Goal: Information Seeking & Learning: Learn about a topic

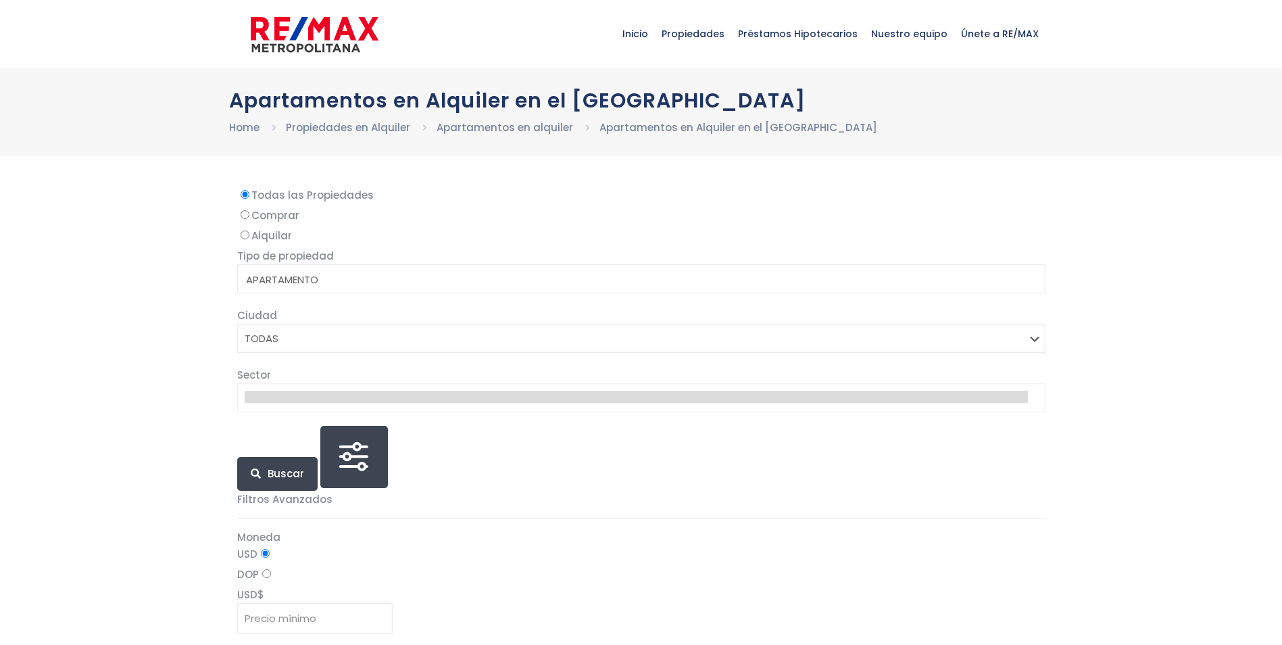
select select
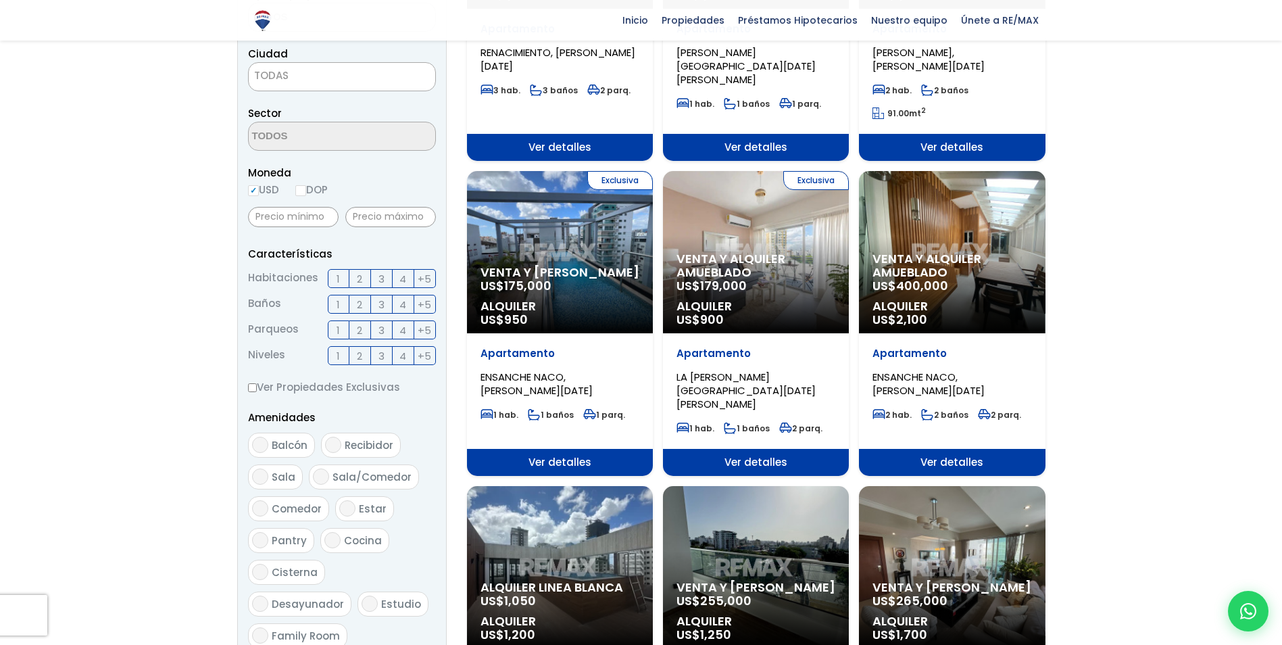
scroll to position [338, 0]
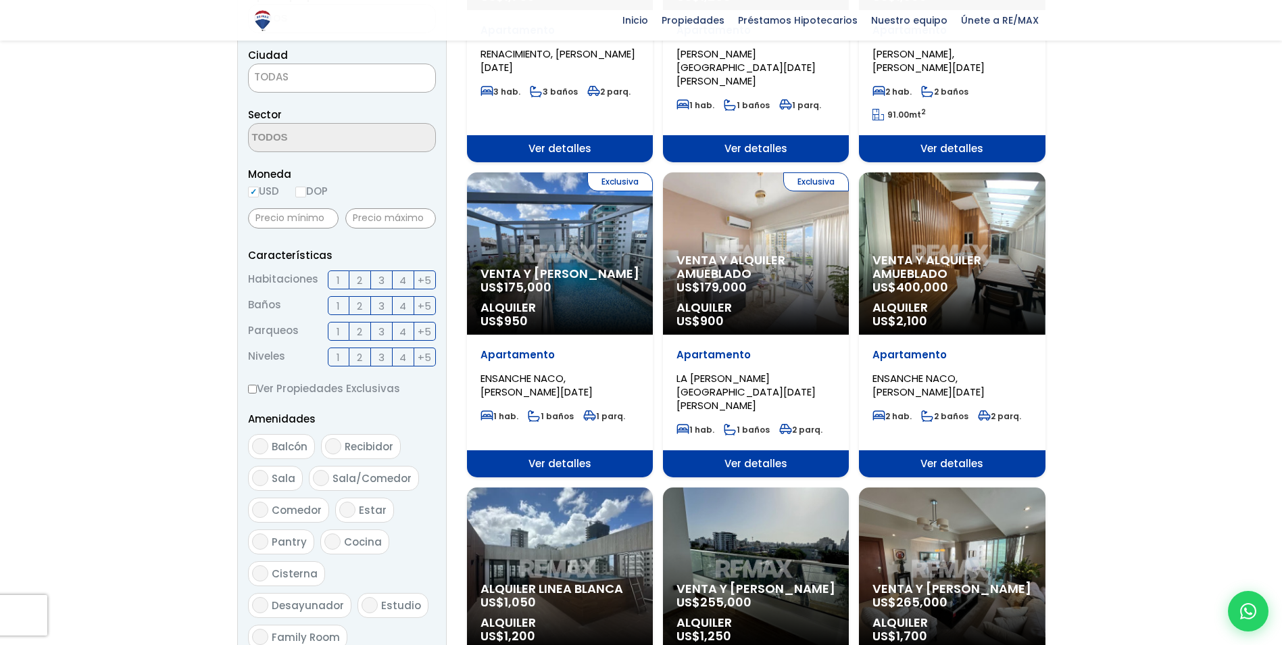
click at [296, 191] on span "USD DOP" at bounding box center [288, 191] width 80 height 14
click at [305, 189] on input "DOP" at bounding box center [300, 191] width 11 height 11
radio input "true"
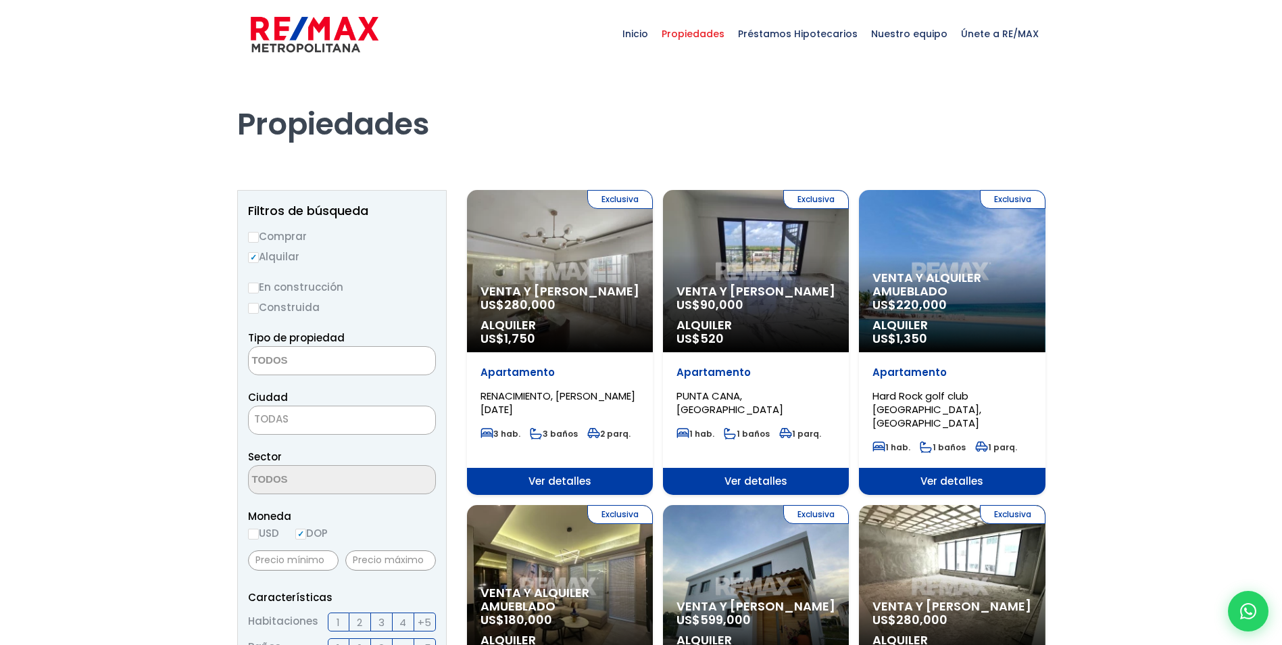
select select
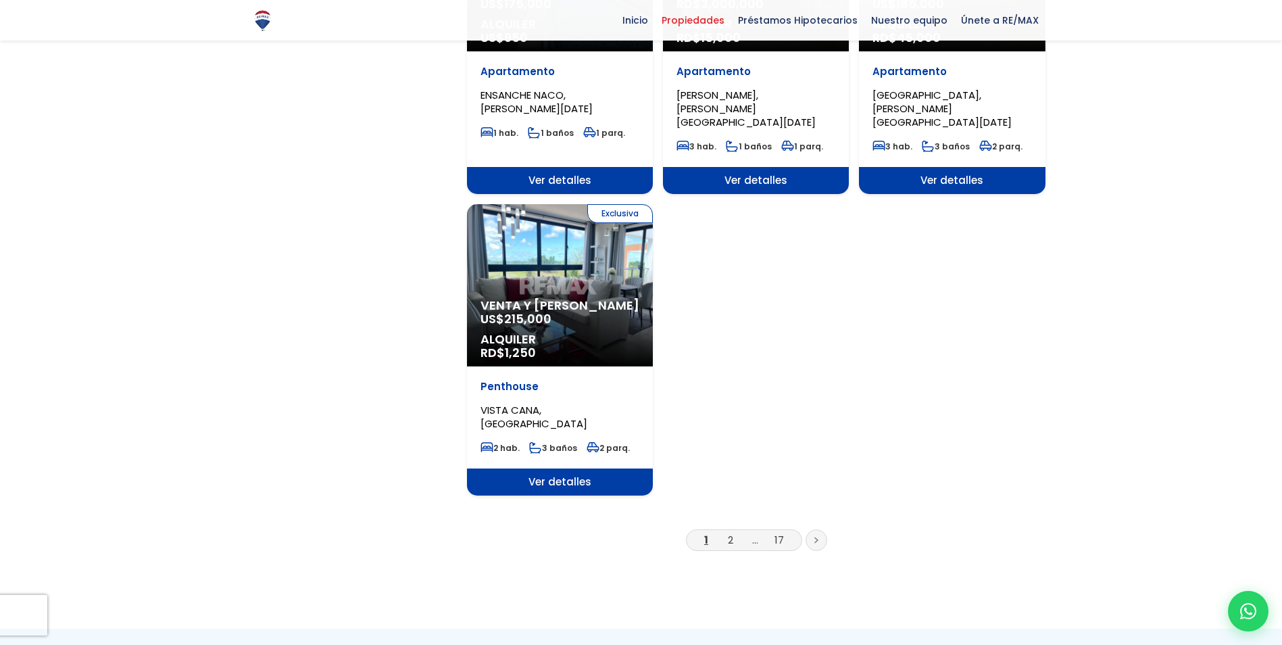
scroll to position [1622, 0]
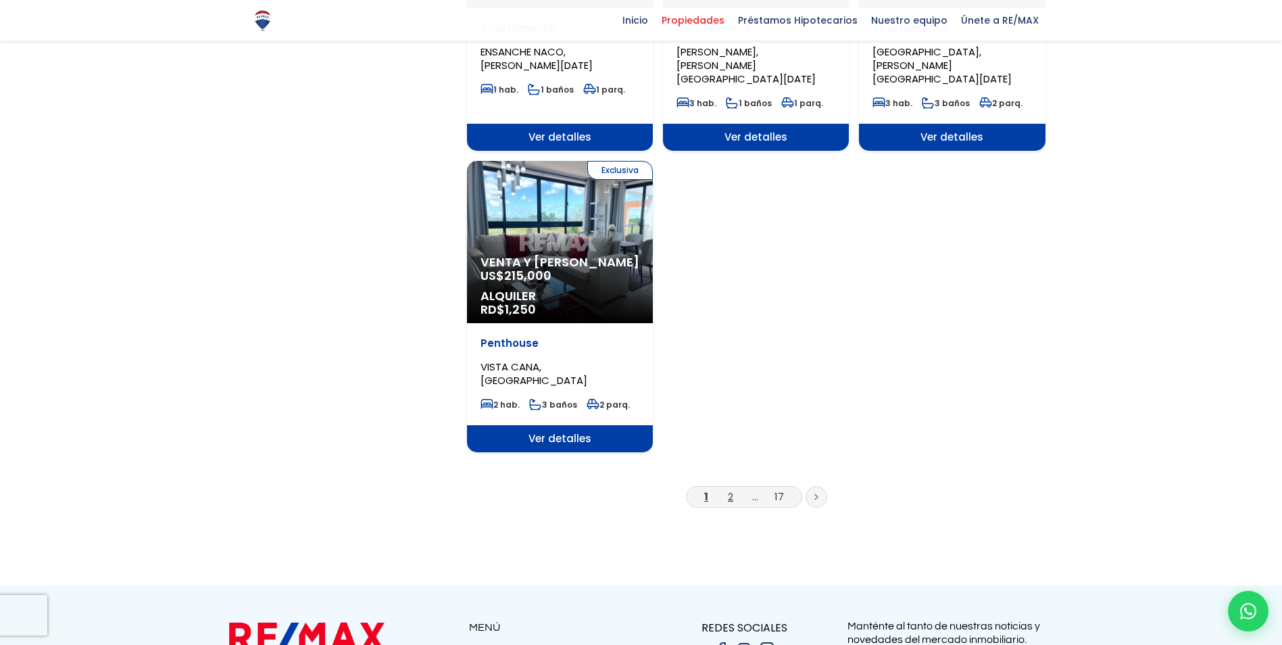
click at [728, 489] on link "2" at bounding box center [730, 496] width 5 height 14
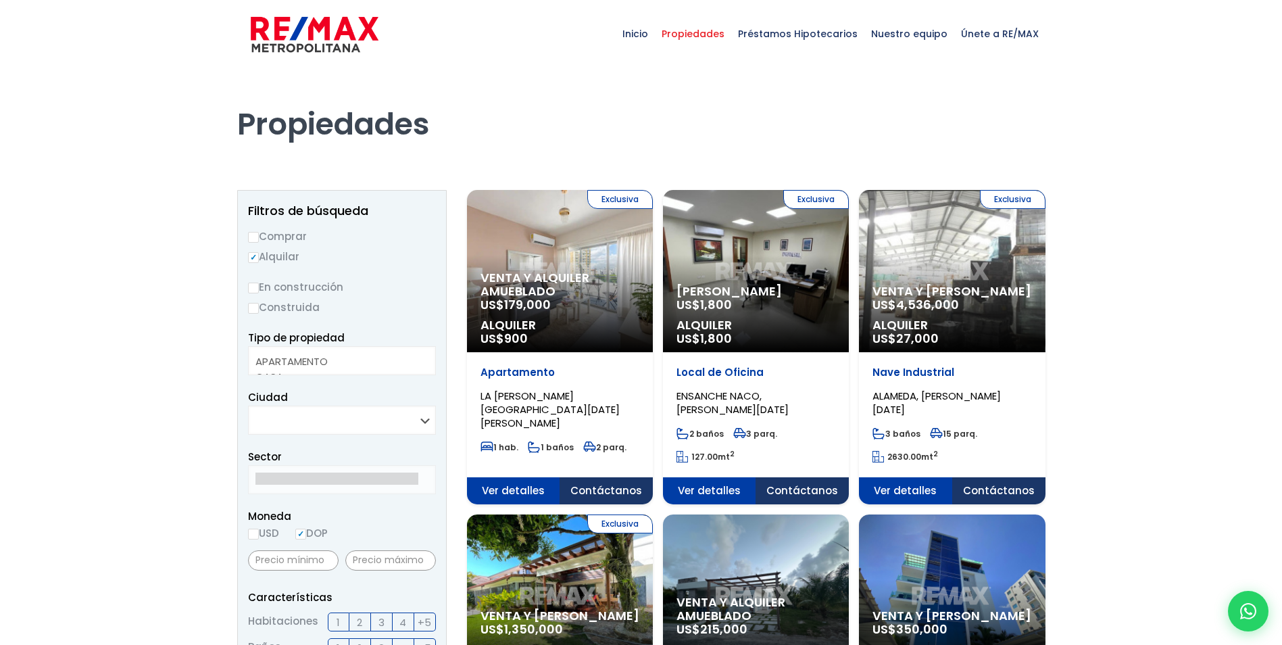
select select
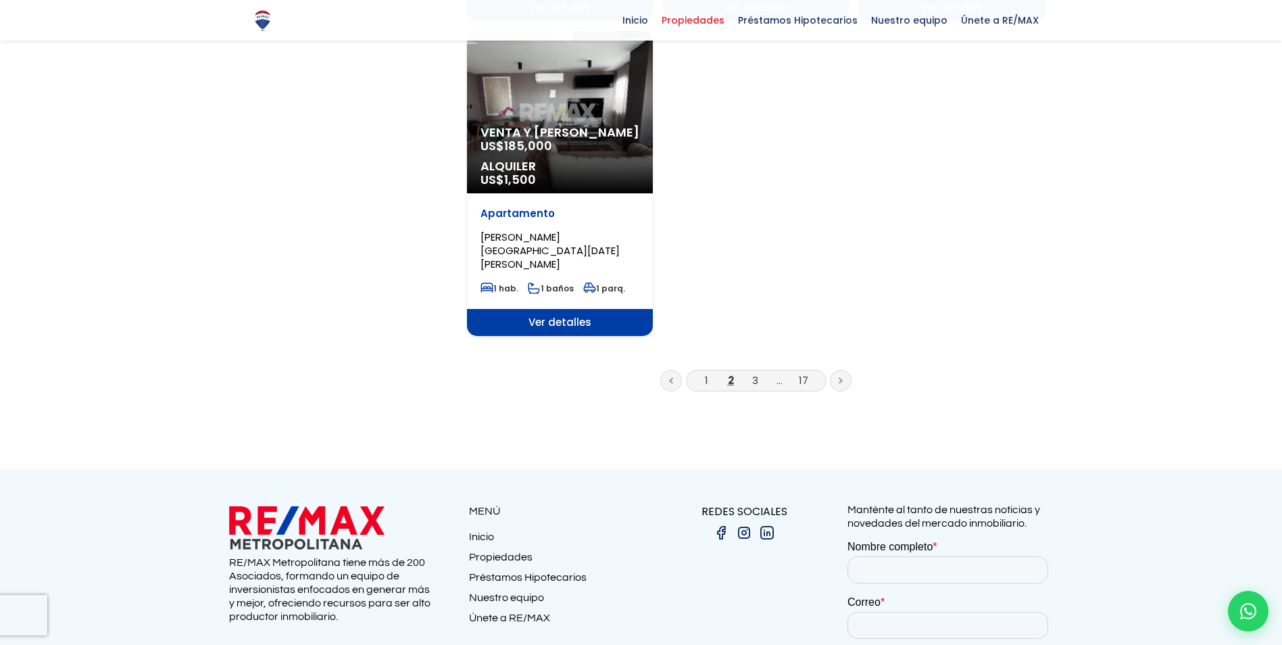
scroll to position [1822, 0]
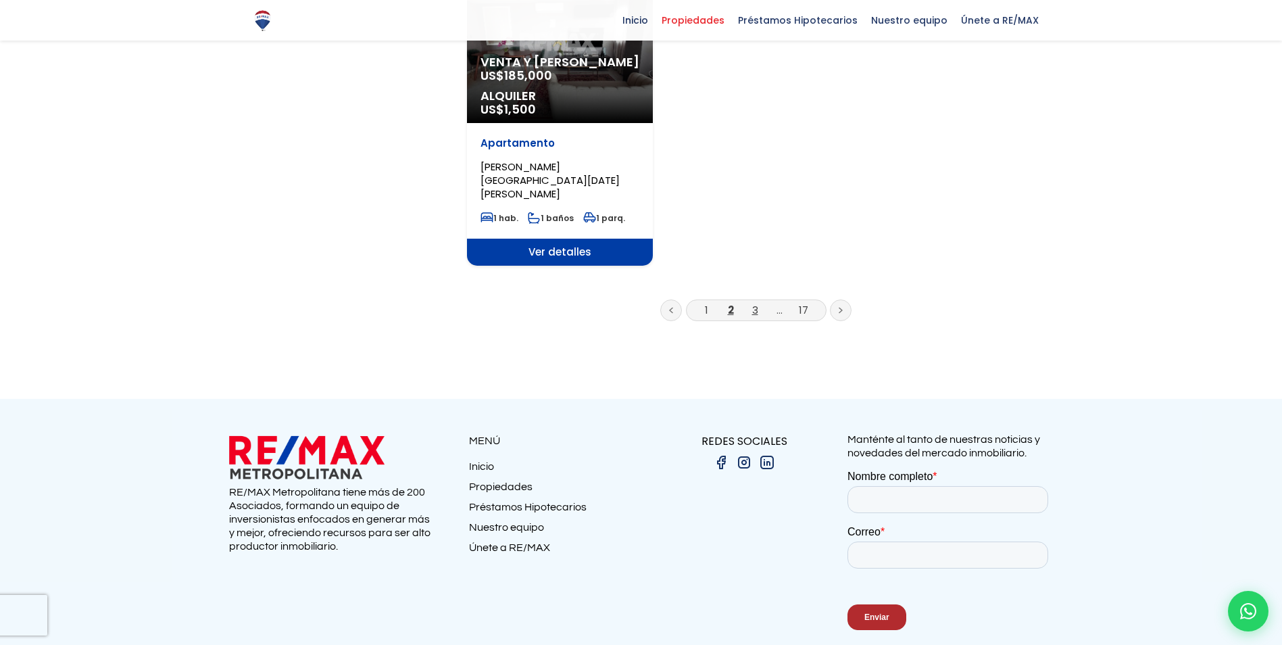
click at [752, 303] on link "3" at bounding box center [755, 310] width 6 height 14
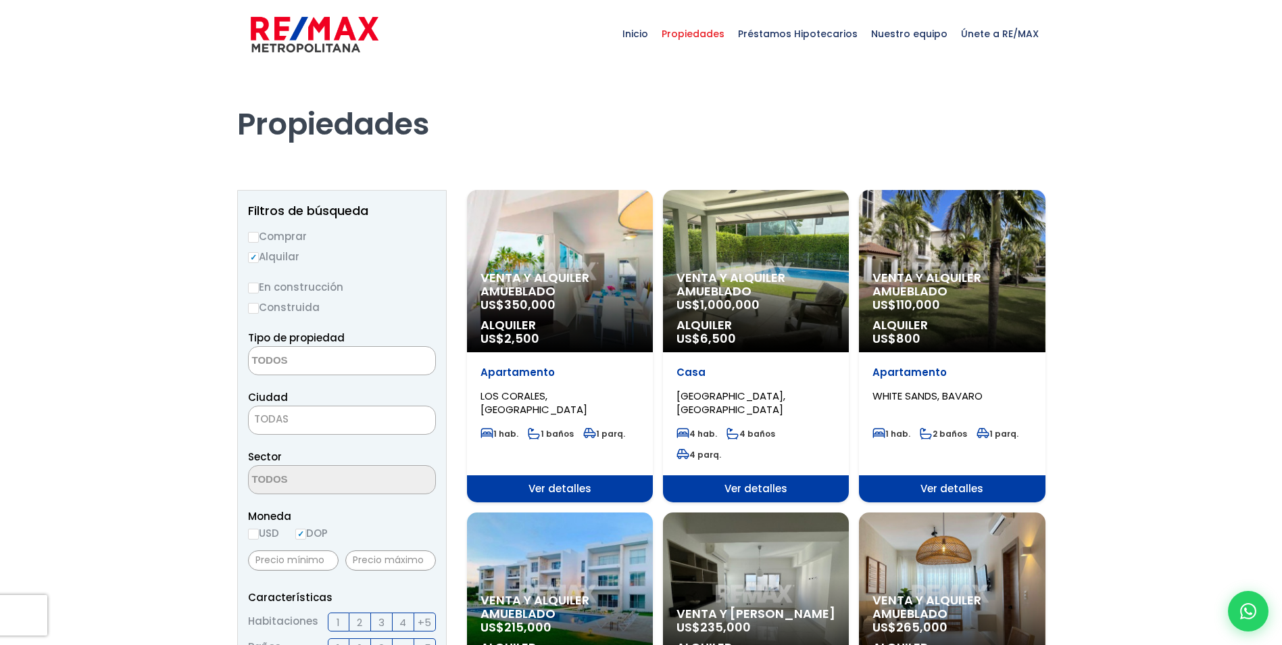
select select
